Goal: Task Accomplishment & Management: Manage account settings

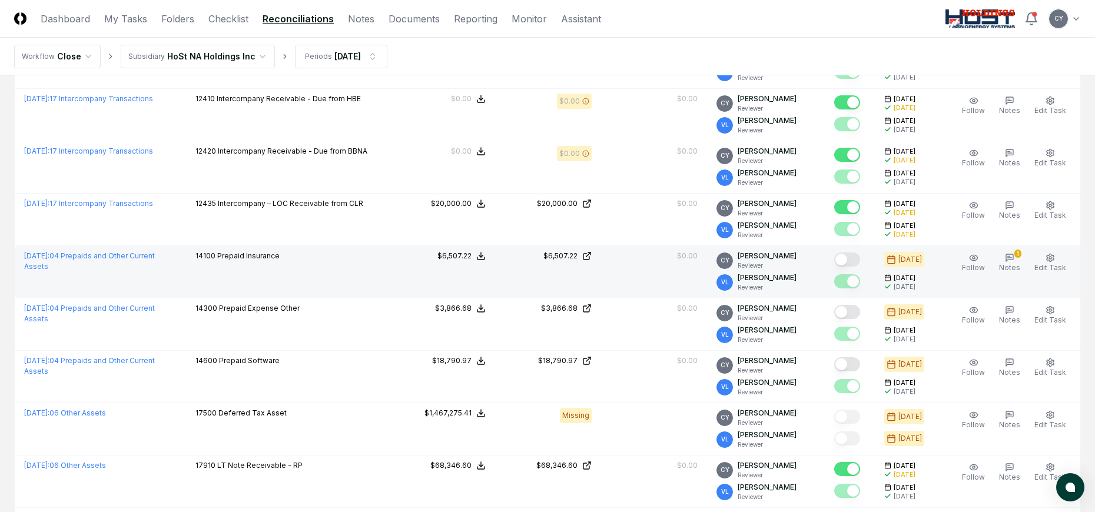
scroll to position [294, 0]
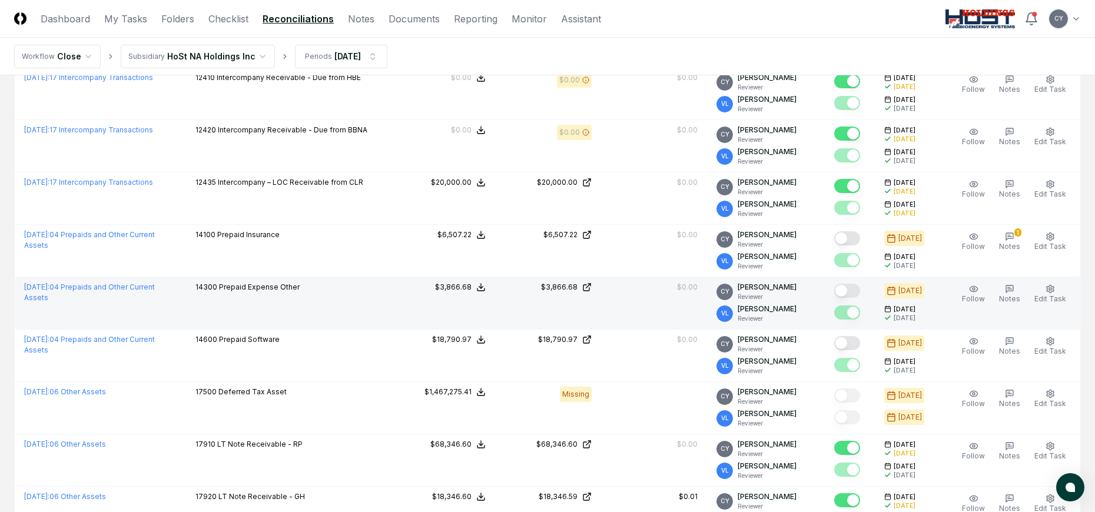
click at [860, 293] on button "Mark complete" at bounding box center [847, 291] width 26 height 14
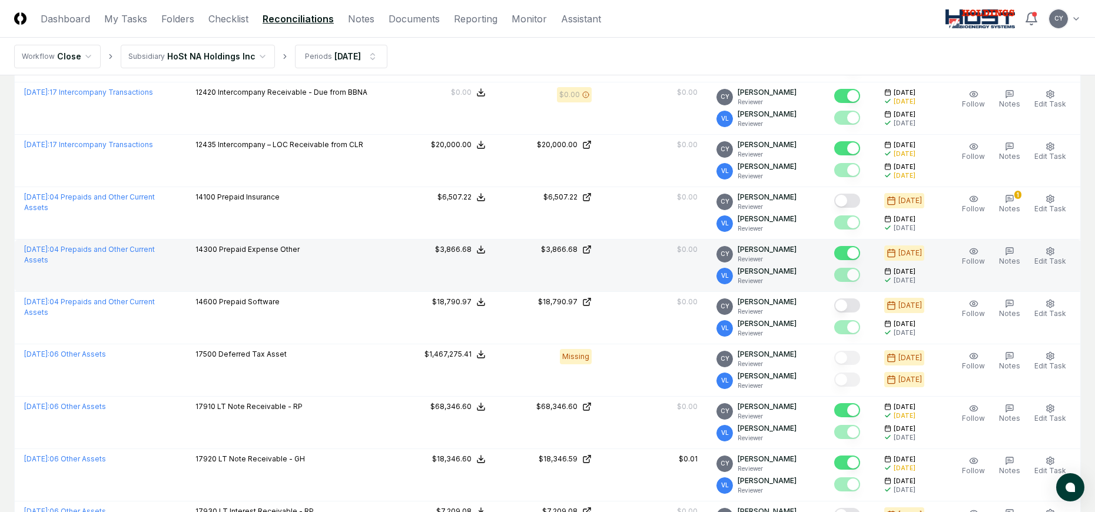
scroll to position [353, 0]
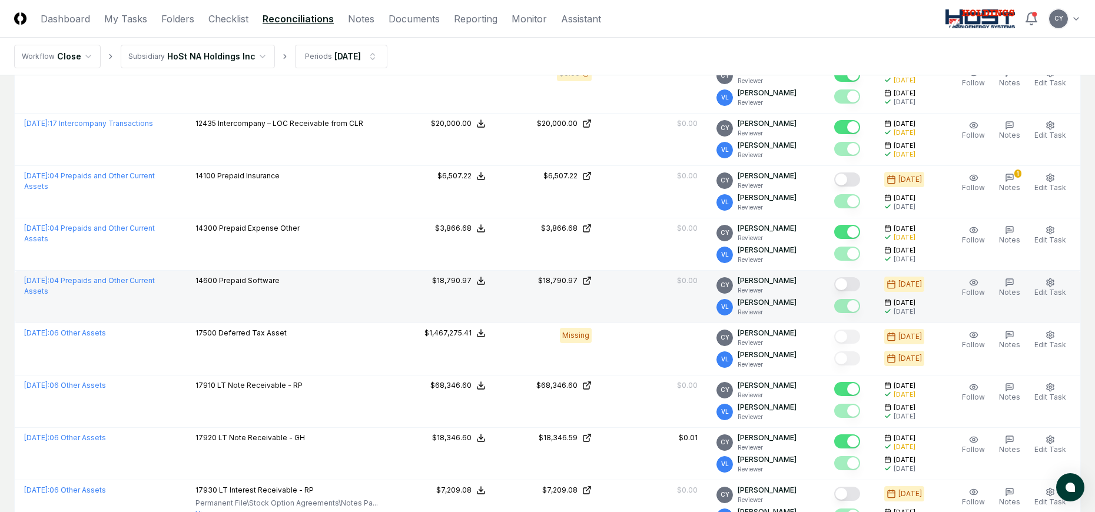
click at [859, 281] on button "Mark complete" at bounding box center [847, 284] width 26 height 14
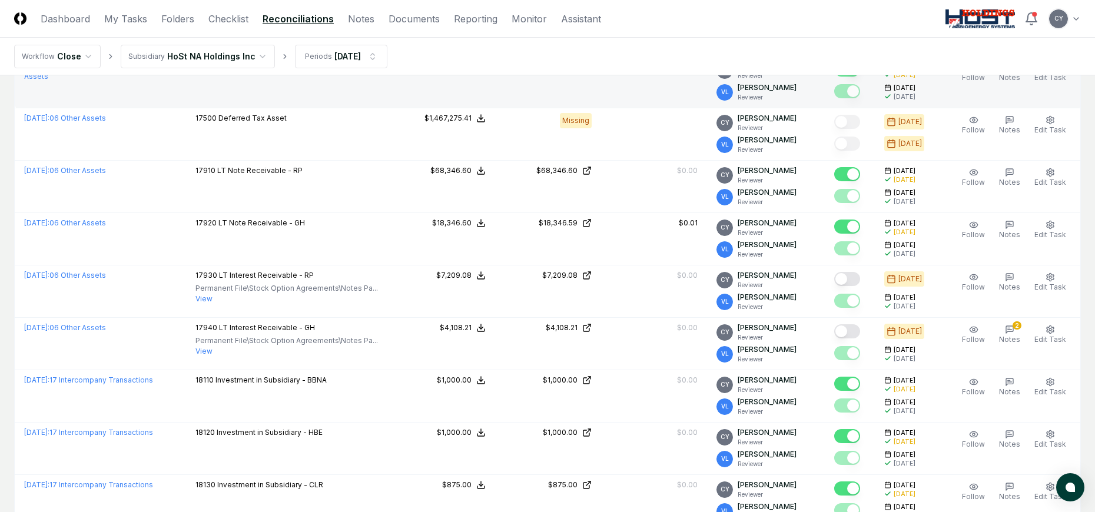
scroll to position [589, 0]
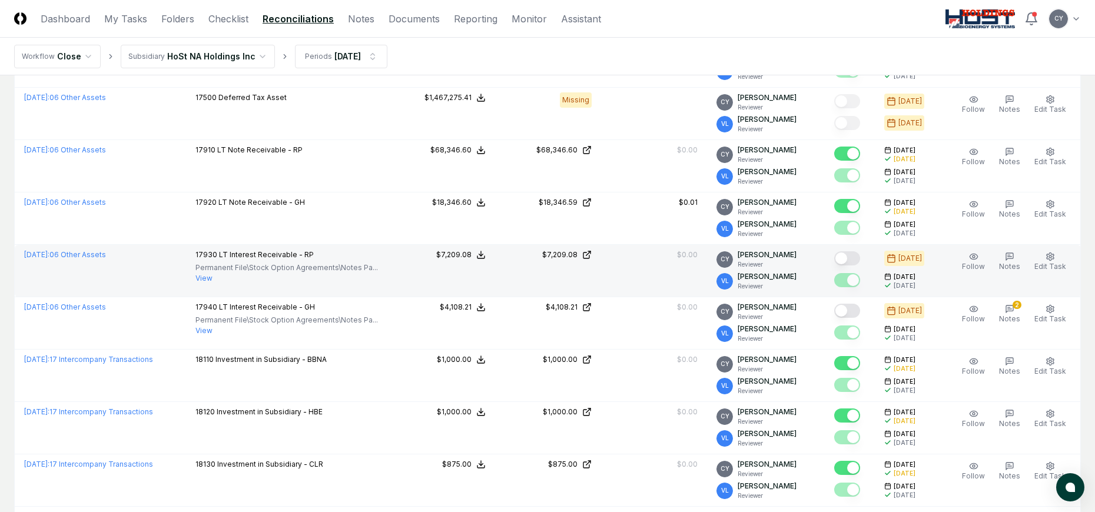
click at [858, 254] on button "Mark complete" at bounding box center [847, 258] width 26 height 14
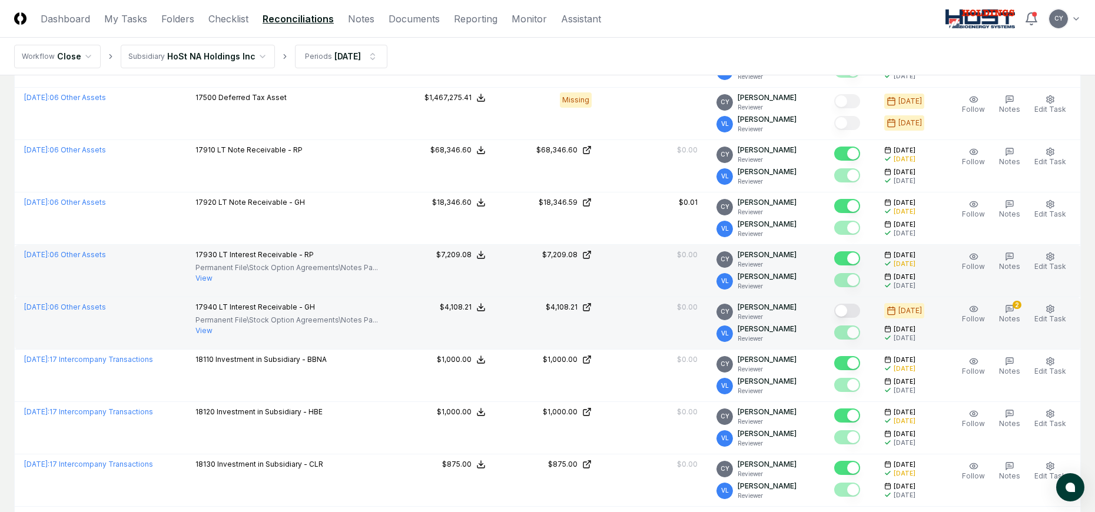
click at [858, 313] on button "Mark complete" at bounding box center [847, 311] width 26 height 14
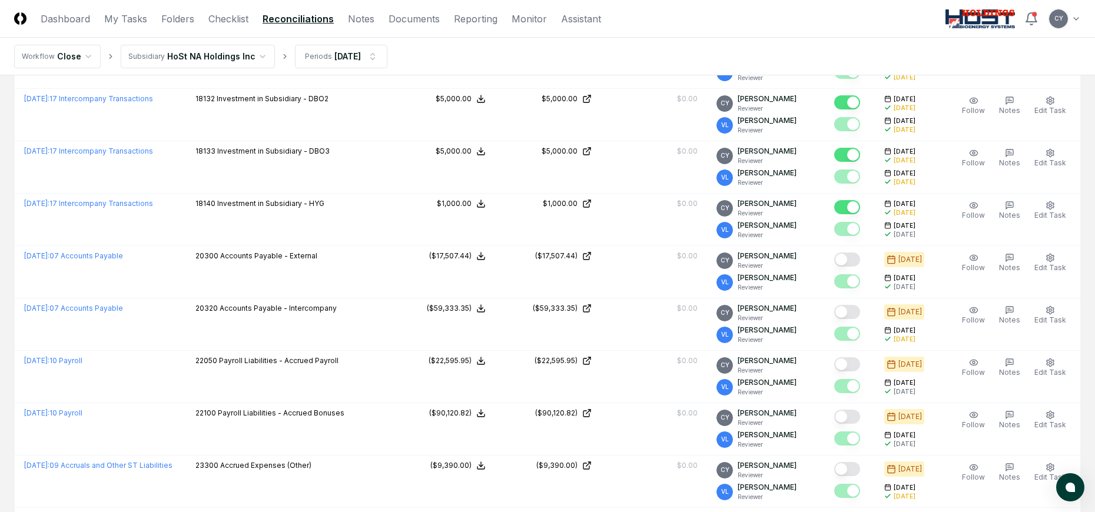
scroll to position [1059, 0]
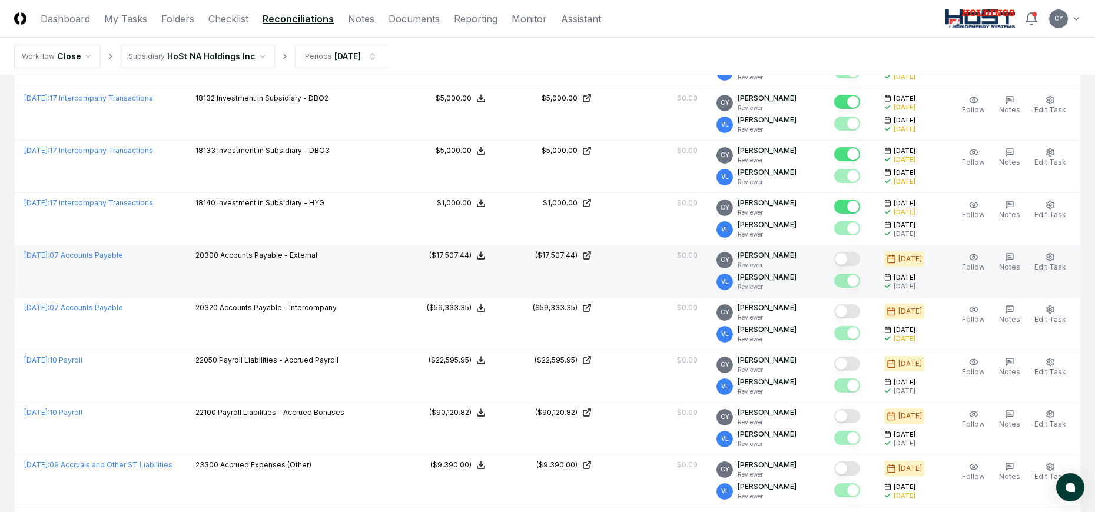
click at [854, 257] on button "Mark complete" at bounding box center [847, 259] width 26 height 14
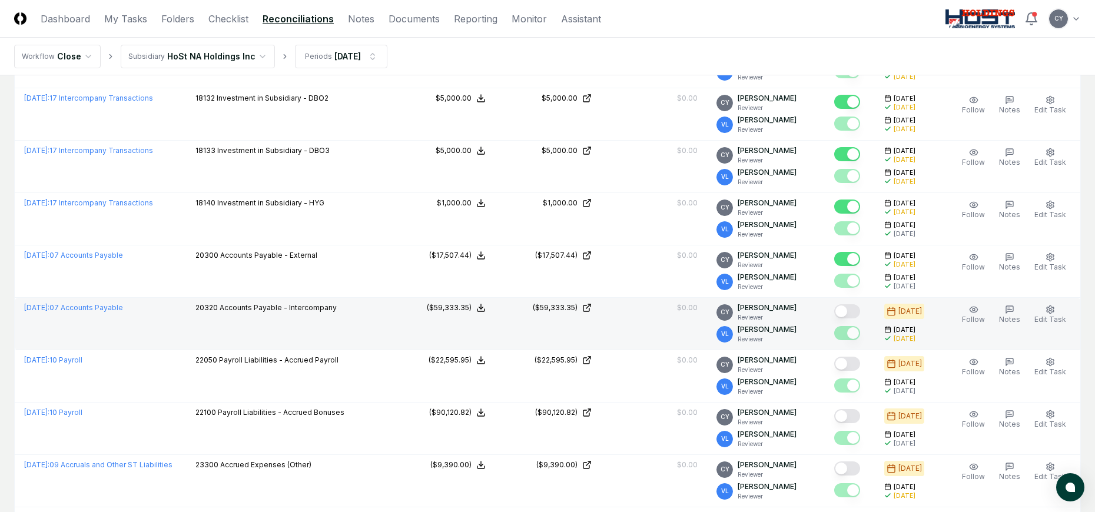
click at [856, 308] on button "Mark complete" at bounding box center [847, 311] width 26 height 14
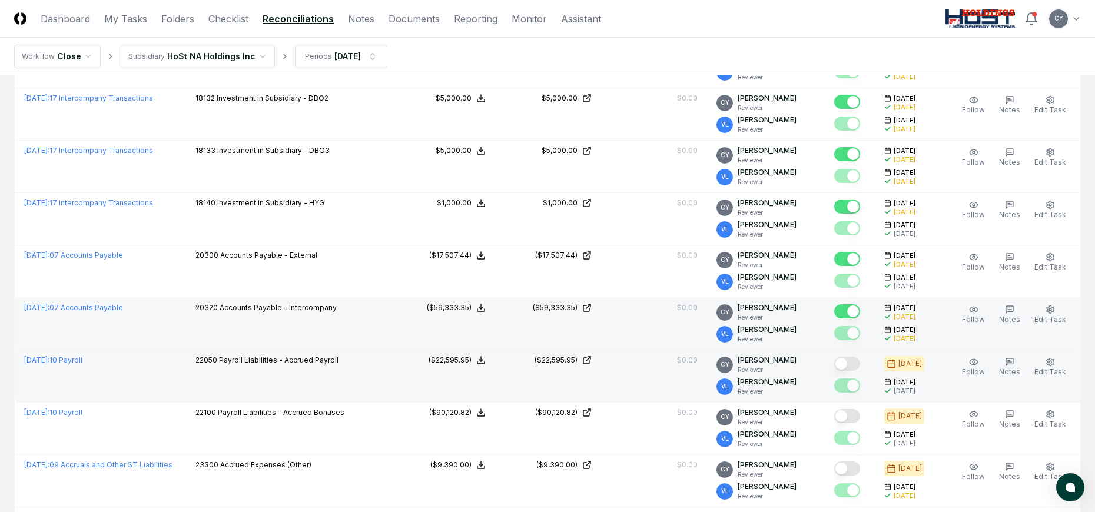
click at [859, 361] on button "Mark complete" at bounding box center [847, 364] width 26 height 14
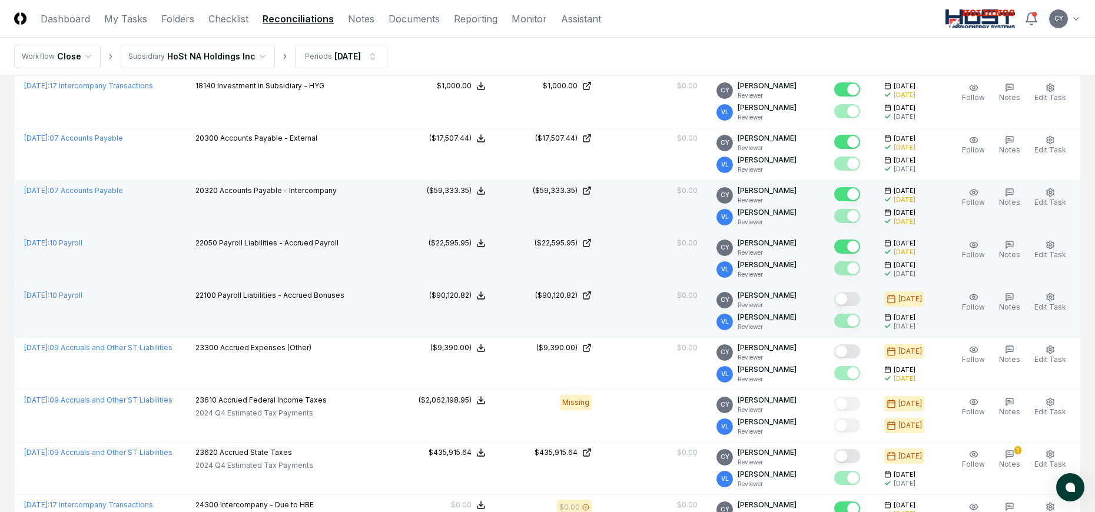
scroll to position [1177, 0]
click at [1014, 297] on icon "button" at bounding box center [1009, 296] width 9 height 9
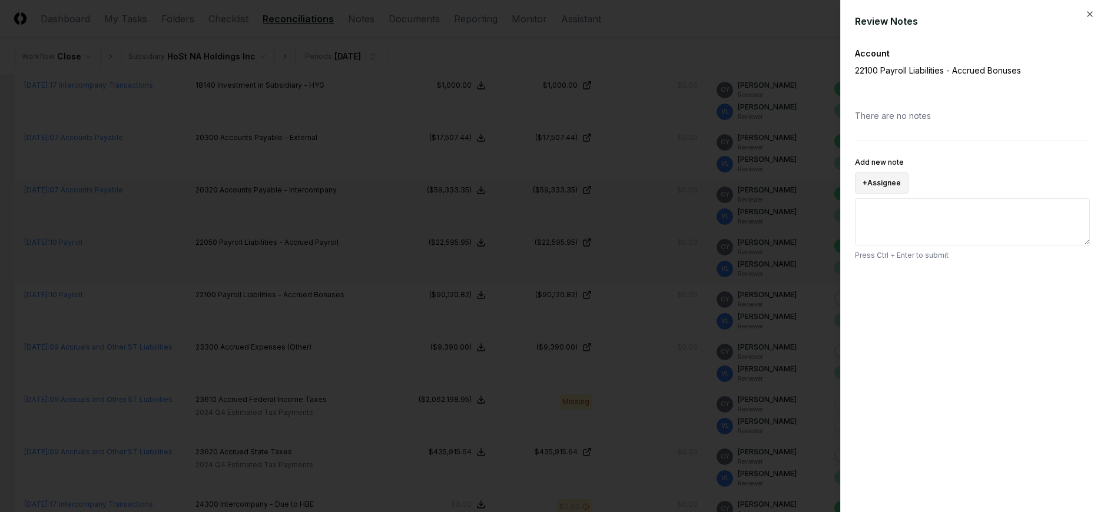
click at [885, 185] on button "+ Assignee" at bounding box center [882, 182] width 54 height 21
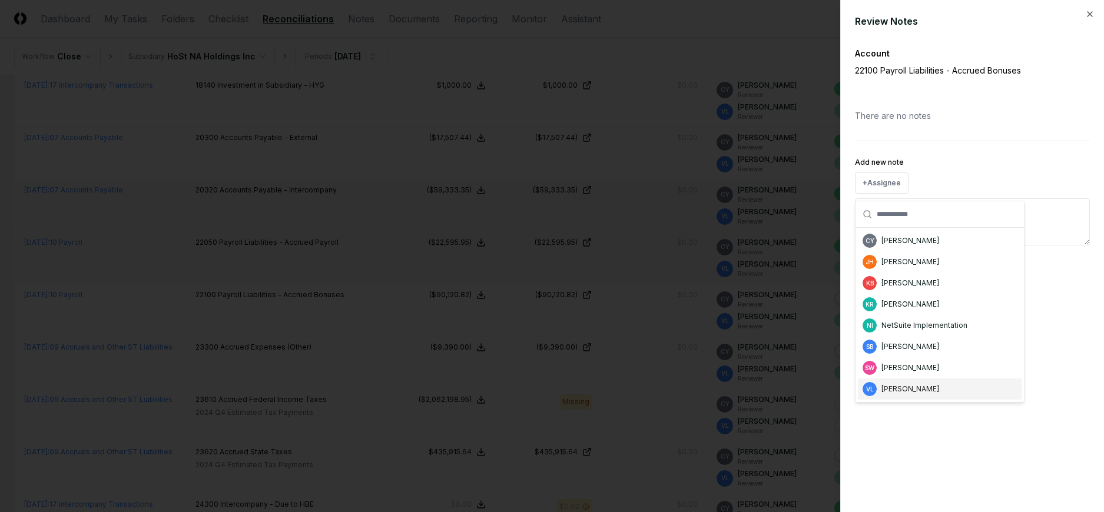
click at [902, 387] on div "[PERSON_NAME]" at bounding box center [910, 389] width 58 height 11
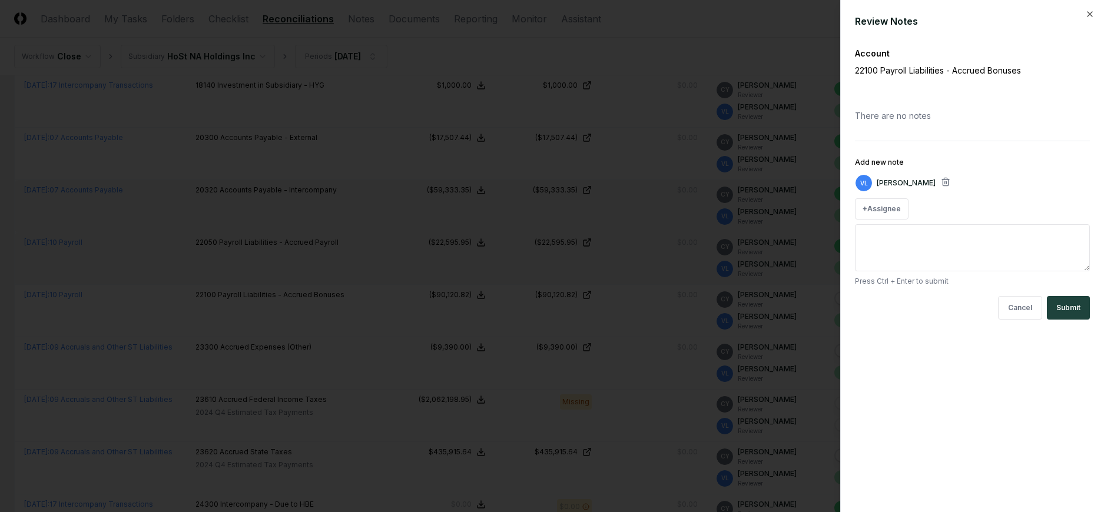
click at [900, 248] on textarea "Add new note" at bounding box center [972, 247] width 235 height 47
type textarea "**********"
click at [1069, 302] on button "Submit" at bounding box center [1067, 308] width 43 height 24
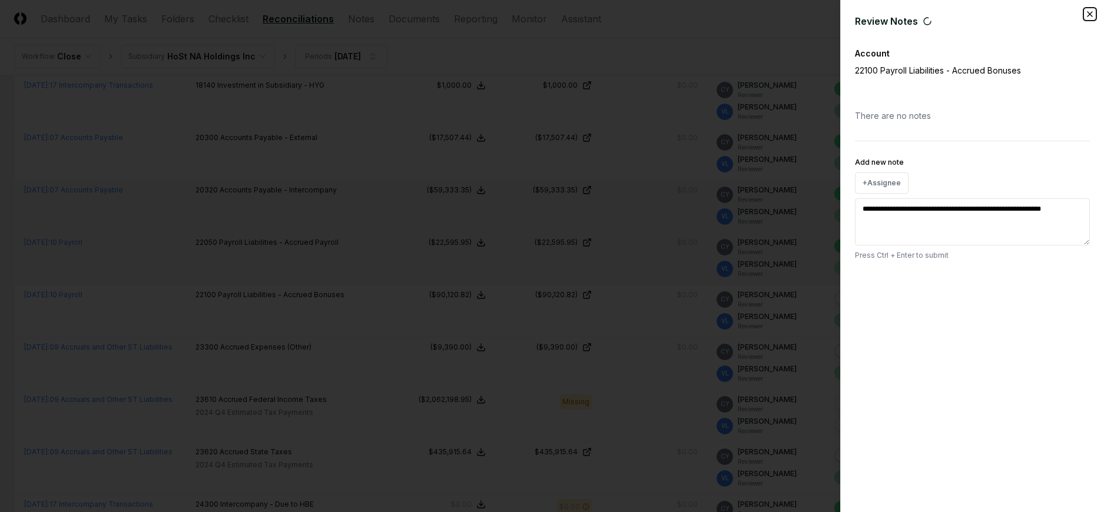
click at [1089, 15] on icon "button" at bounding box center [1089, 14] width 5 height 5
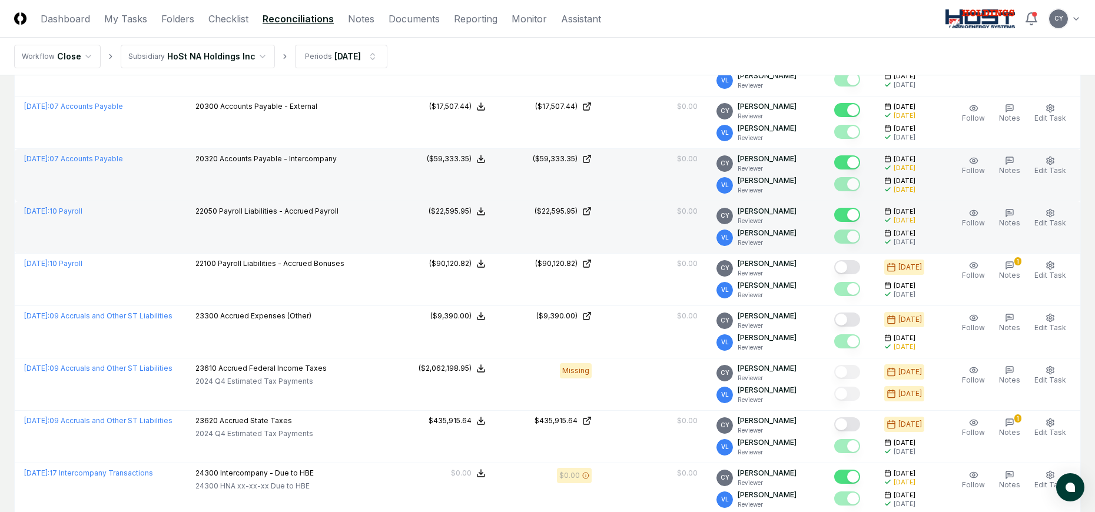
scroll to position [1236, 0]
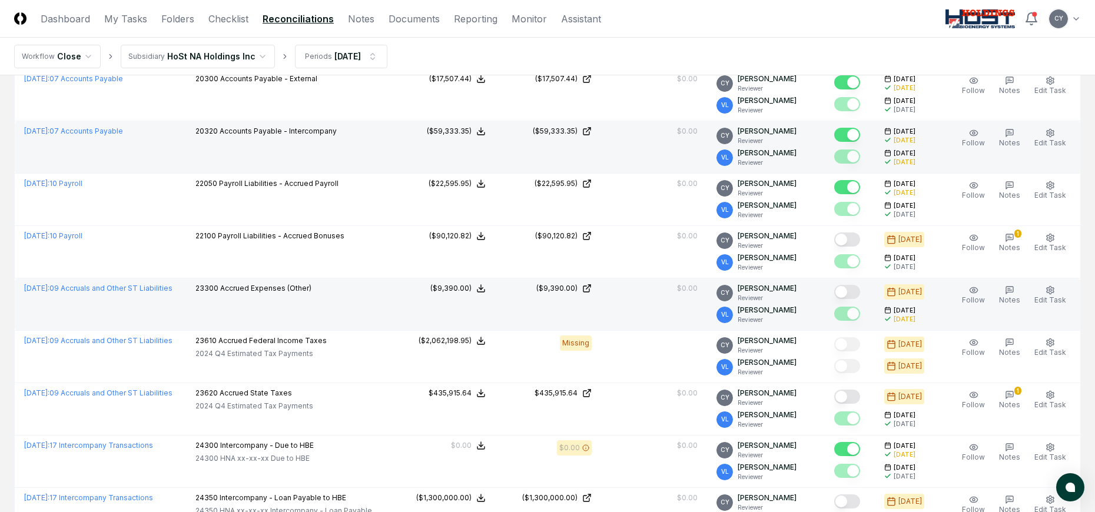
click at [860, 291] on button "Mark complete" at bounding box center [847, 292] width 26 height 14
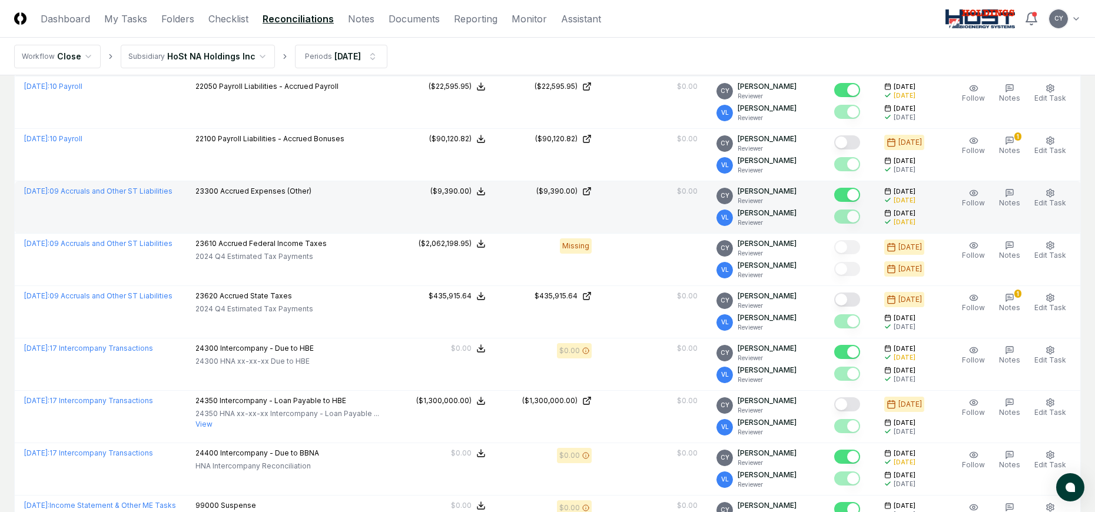
scroll to position [1354, 0]
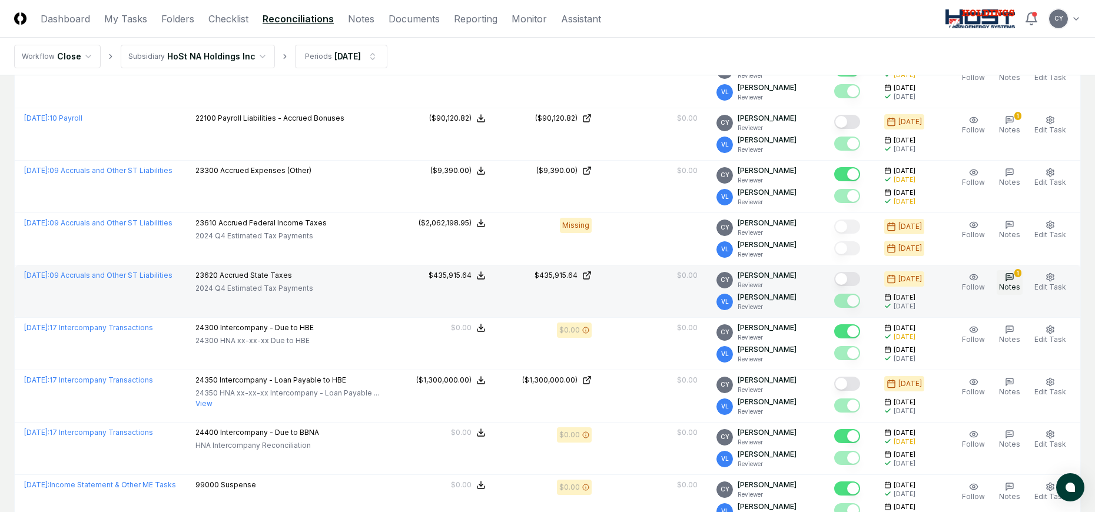
click at [1012, 278] on icon "button" at bounding box center [1009, 276] width 9 height 9
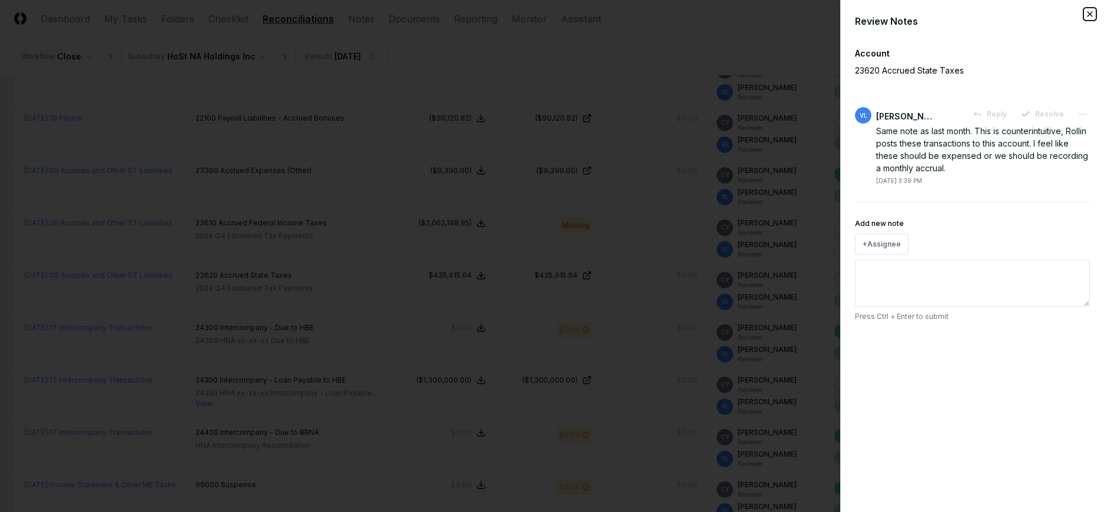
click at [1086, 12] on icon "button" at bounding box center [1089, 13] width 9 height 9
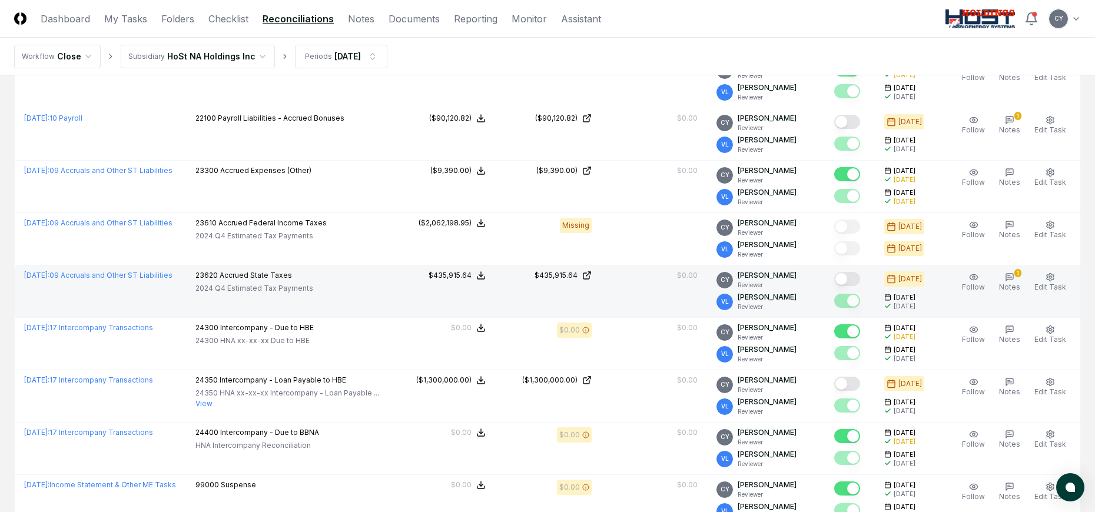
click at [860, 281] on button "Mark complete" at bounding box center [847, 279] width 26 height 14
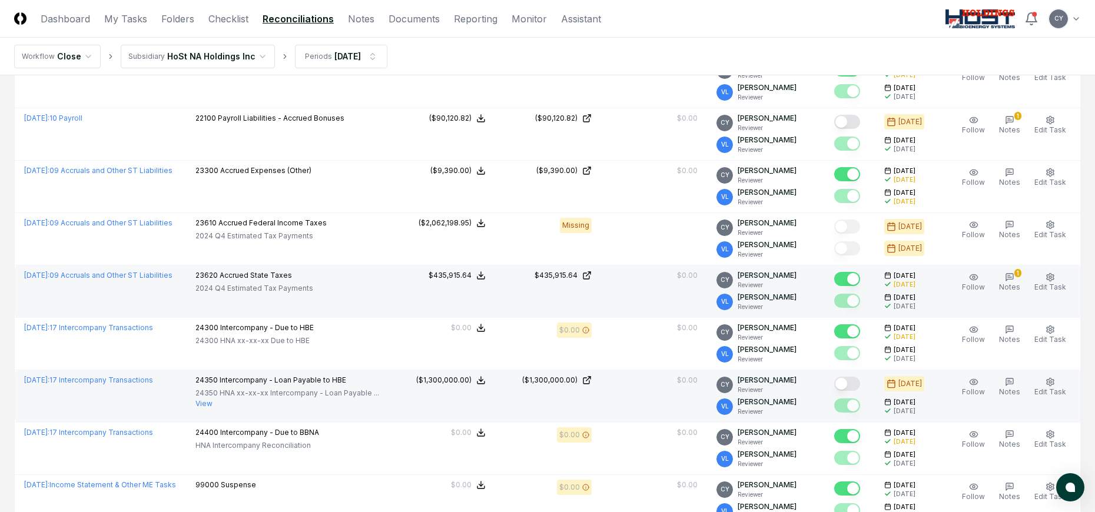
click at [860, 384] on button "Mark complete" at bounding box center [847, 384] width 26 height 14
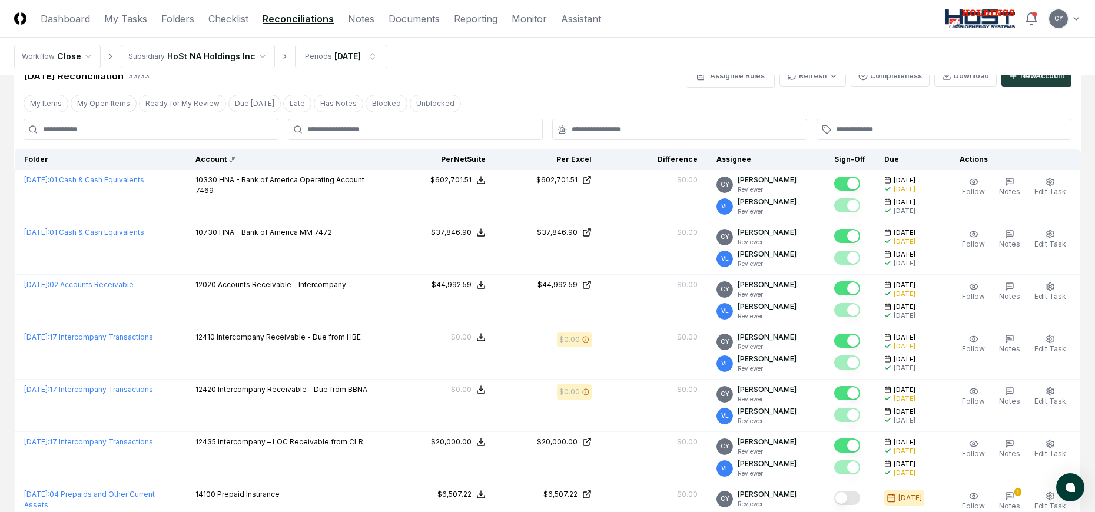
scroll to position [0, 0]
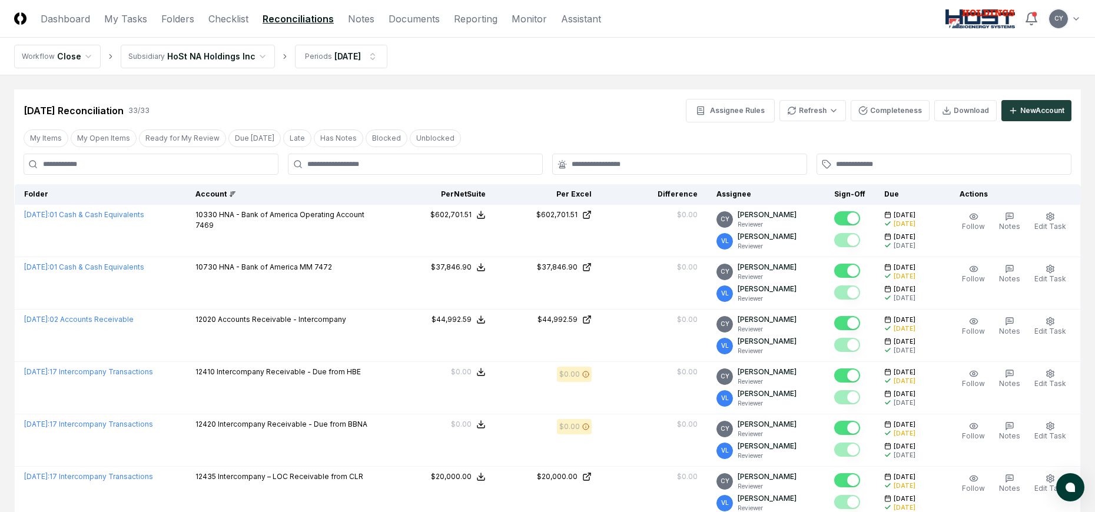
click at [472, 117] on div "[DATE] Reconciliation 33 / 33 Assignee Rules Refresh Completeness Download New …" at bounding box center [548, 111] width 1048 height 24
